Goal: Information Seeking & Learning: Learn about a topic

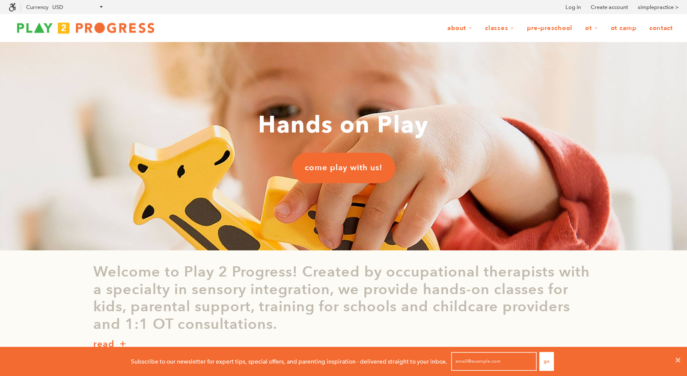
scroll to position [0, 0]
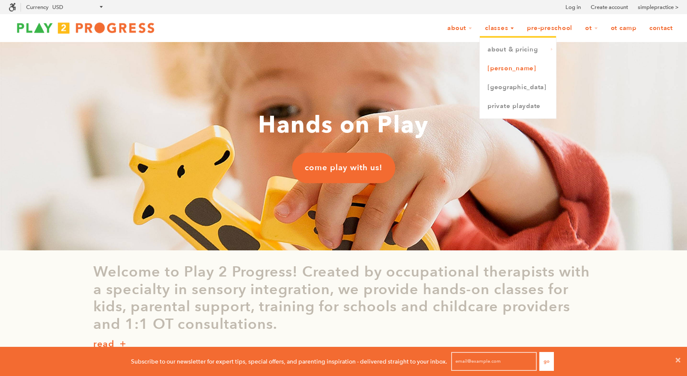
click at [505, 70] on link "[PERSON_NAME]" at bounding box center [518, 68] width 76 height 19
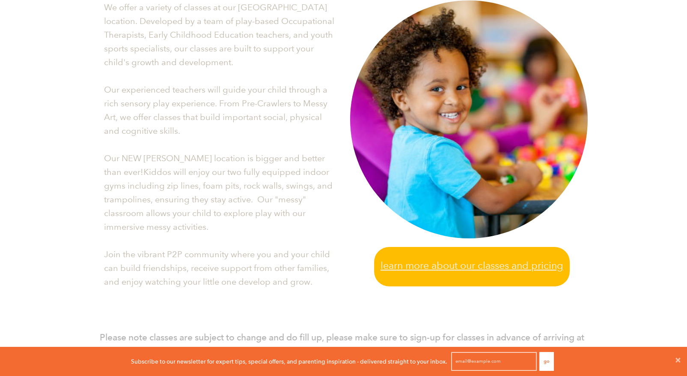
scroll to position [227, 0]
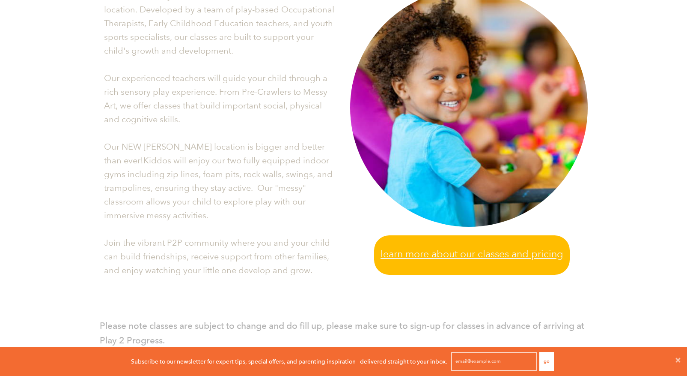
click at [535, 256] on span "Learn more about our classes and pricing" at bounding box center [472, 254] width 183 height 16
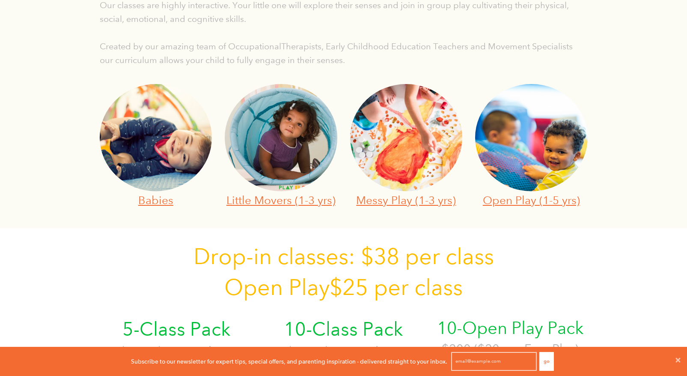
scroll to position [271, 0]
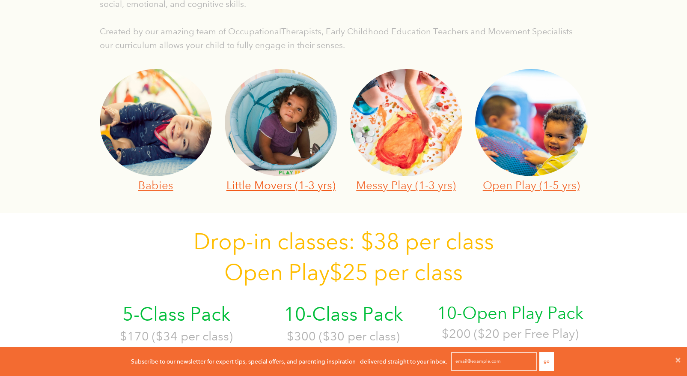
click at [283, 187] on link "Little Movers (1-3 yrs)" at bounding box center [281, 184] width 109 height 13
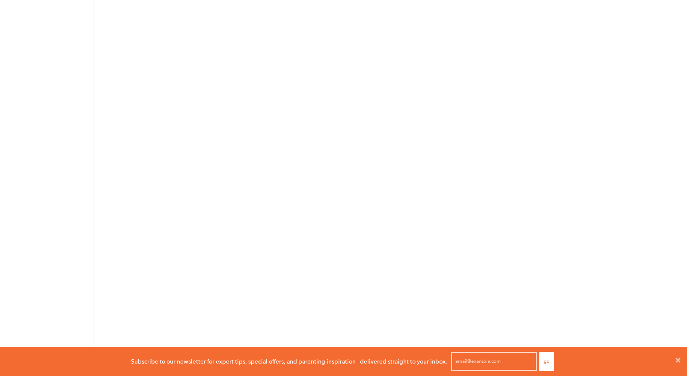
scroll to position [943, 0]
